Goal: Check status: Check status

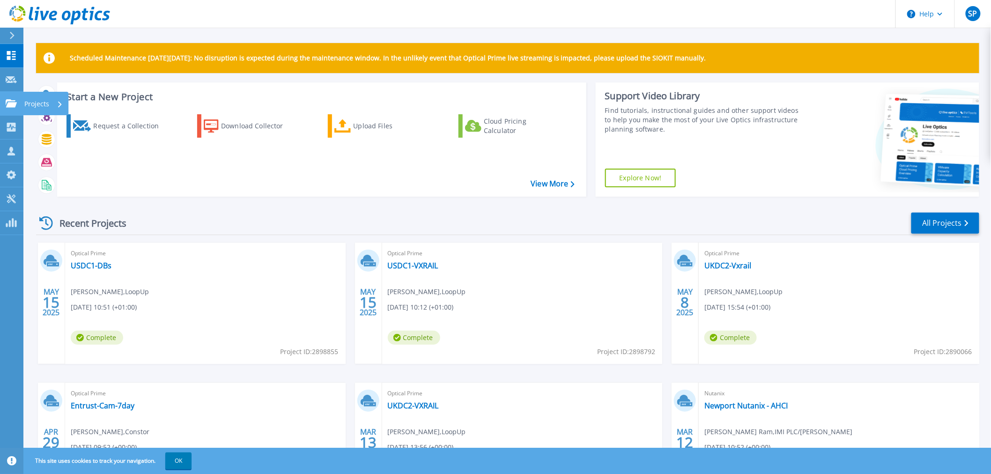
click at [12, 104] on icon at bounding box center [11, 103] width 11 height 8
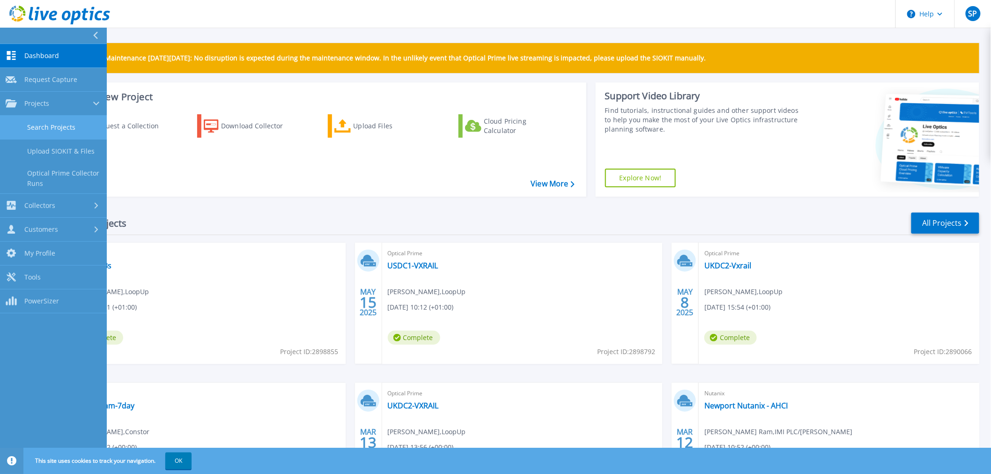
click at [45, 128] on link "Search Projects" at bounding box center [53, 128] width 107 height 24
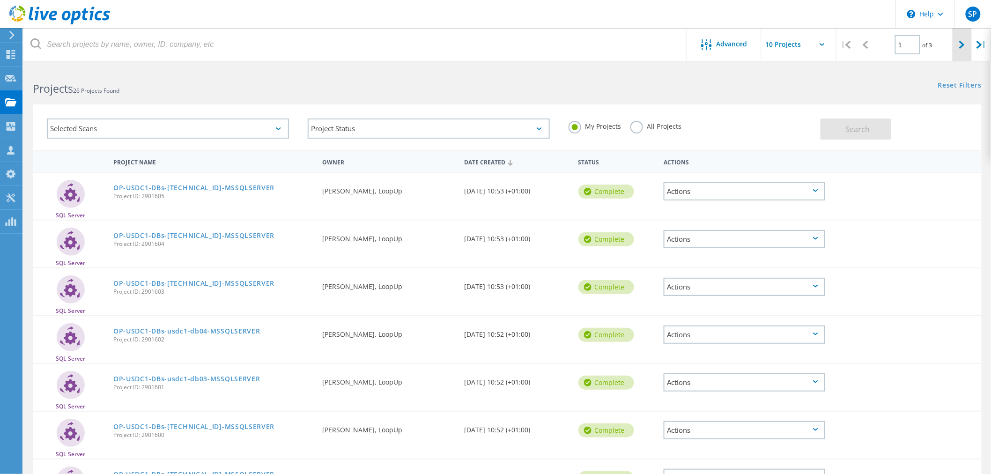
click at [962, 42] on icon at bounding box center [963, 45] width 6 height 8
type input "2"
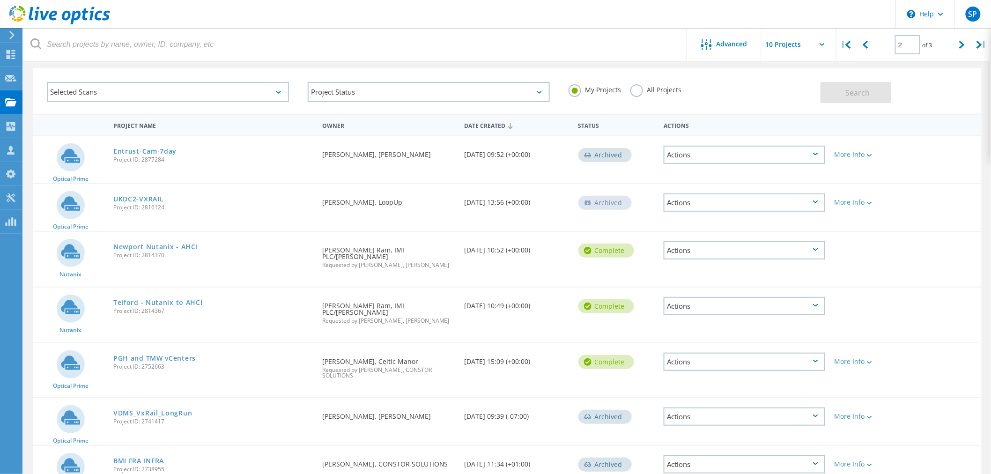
scroll to position [52, 0]
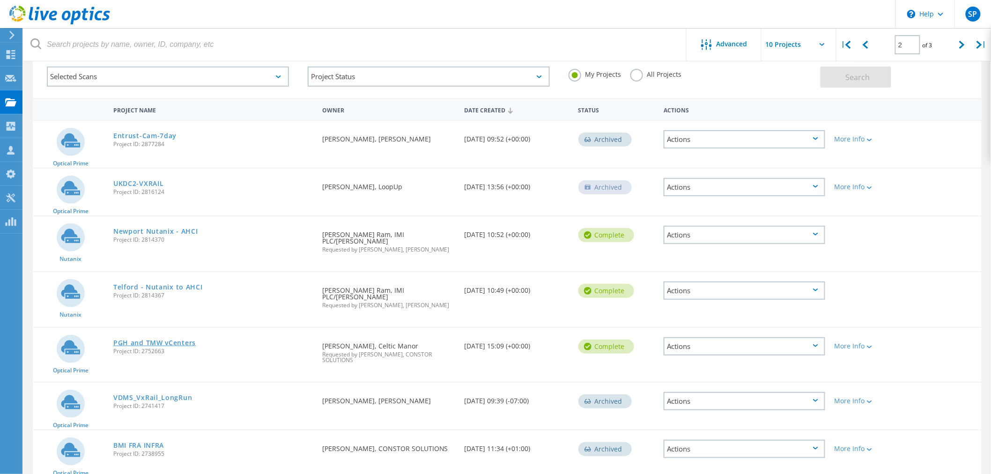
click at [154, 340] on link "PGH and TMW vCenters" at bounding box center [154, 343] width 82 height 7
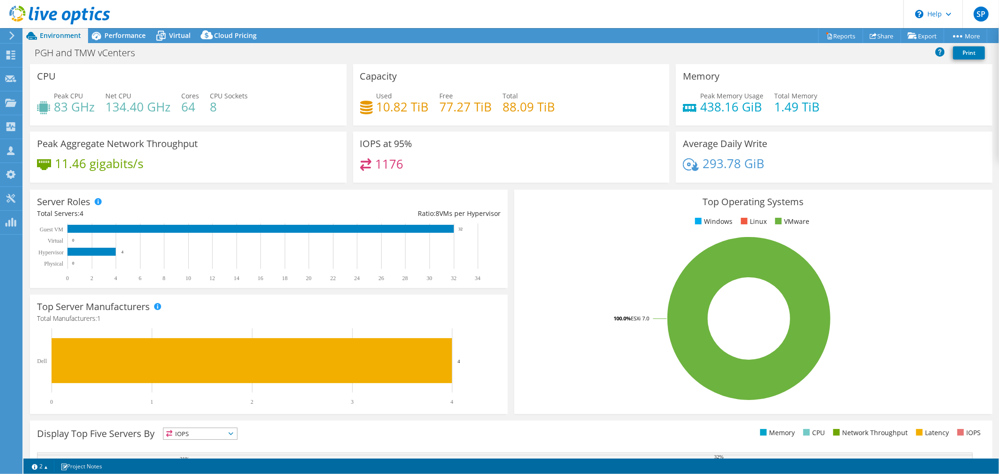
select select "USD"
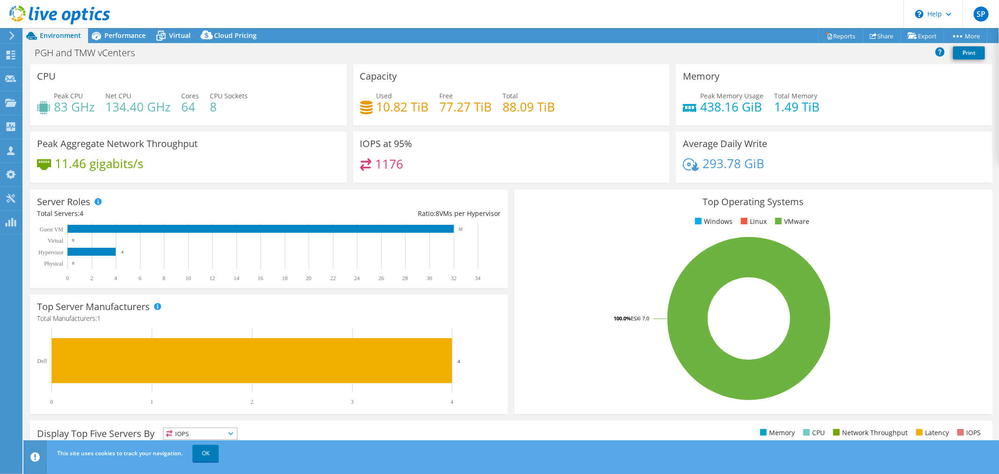
click at [111, 24] on header "SP Channel Partner [PERSON_NAME] [PERSON_NAME][EMAIL_ADDRESS][PERSON_NAME][DOMA…" at bounding box center [499, 14] width 999 height 28
click at [116, 37] on span "Performance" at bounding box center [124, 35] width 41 height 9
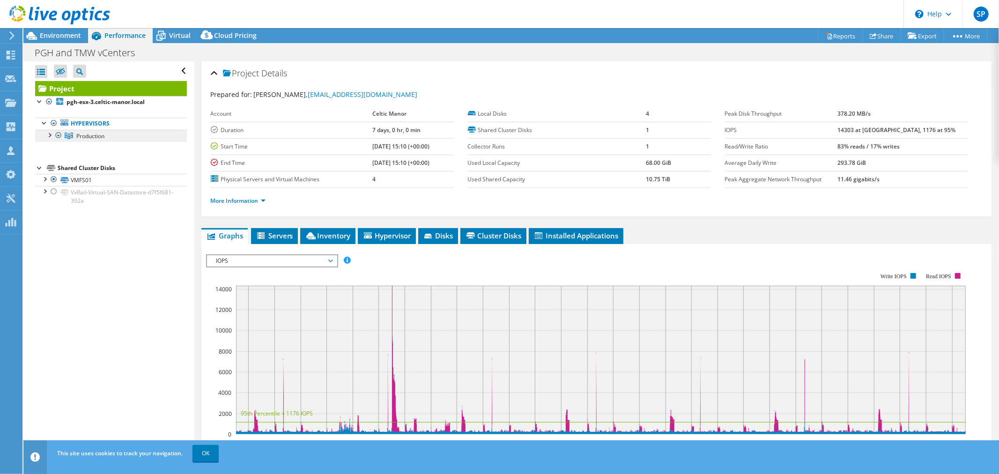
drag, startPoint x: 48, startPoint y: 134, endPoint x: 64, endPoint y: 134, distance: 15.9
click at [48, 134] on div at bounding box center [49, 134] width 9 height 9
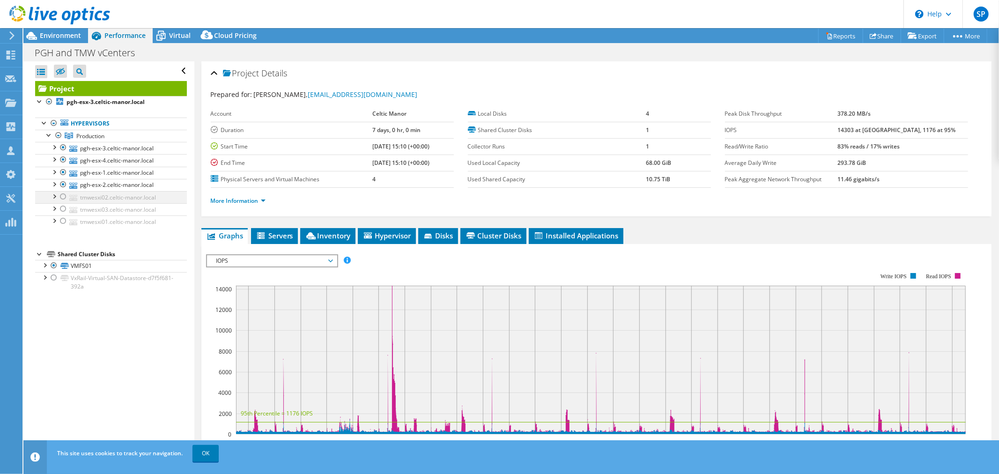
click at [63, 197] on div at bounding box center [63, 196] width 9 height 11
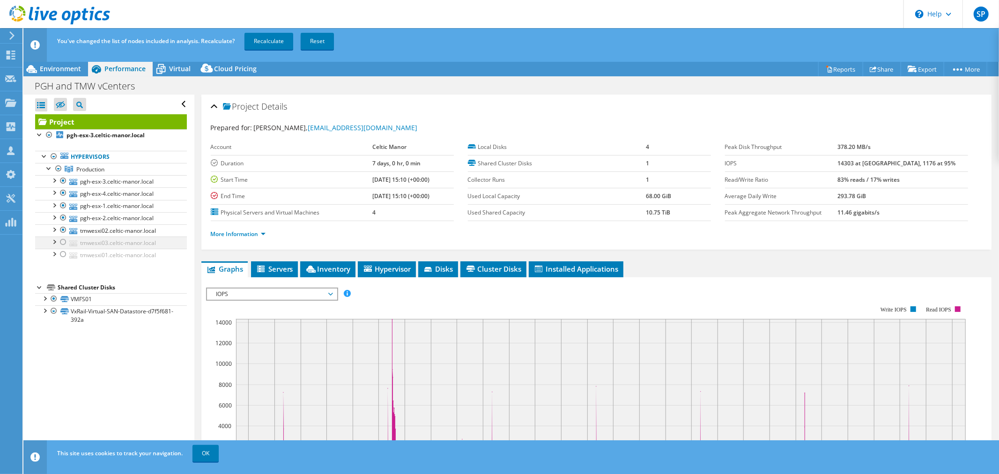
click at [62, 242] on div at bounding box center [63, 242] width 9 height 11
click at [62, 256] on div at bounding box center [63, 254] width 9 height 11
click at [76, 362] on div "Open All Close All Hide Excluded Nodes Project Tree Filter" at bounding box center [108, 292] width 171 height 394
click at [264, 43] on link "Recalculate" at bounding box center [269, 41] width 49 height 17
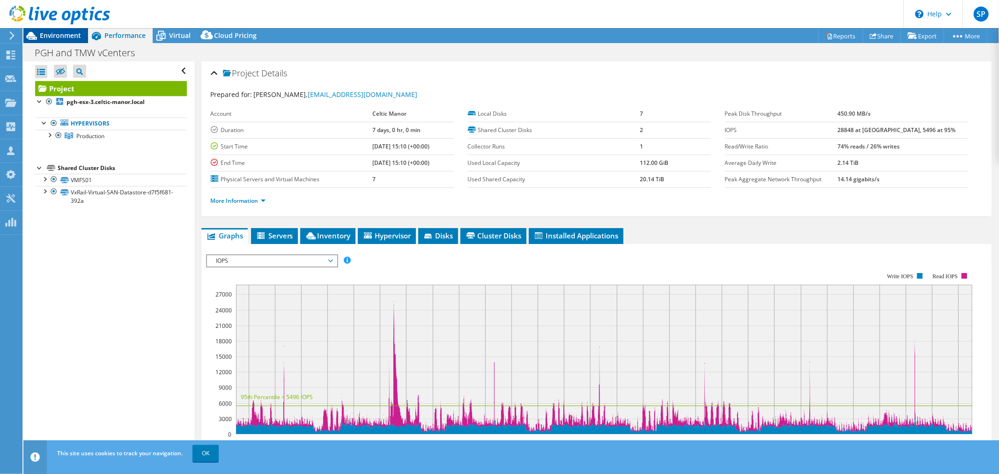
click at [50, 35] on span "Environment" at bounding box center [60, 35] width 41 height 9
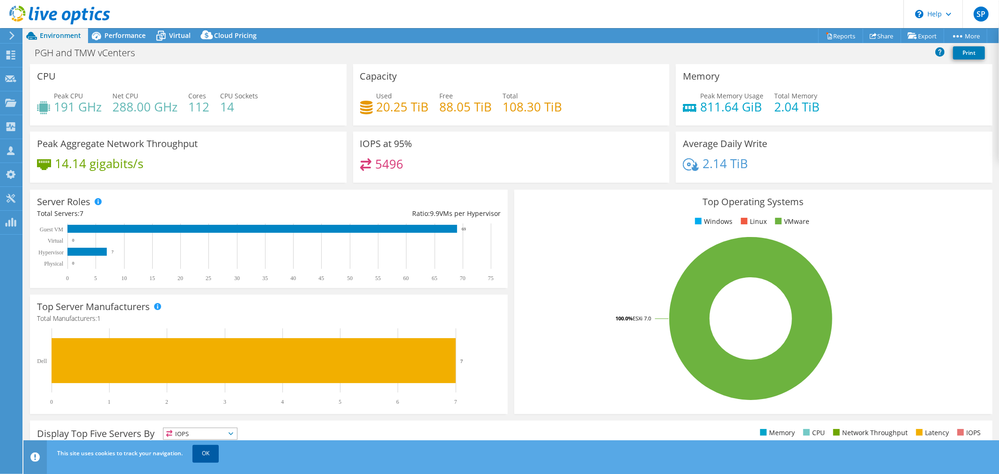
click at [204, 454] on link "OK" at bounding box center [206, 453] width 26 height 17
